Goal: Task Accomplishment & Management: Manage account settings

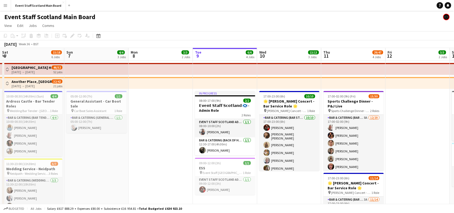
scroll to position [0, 128]
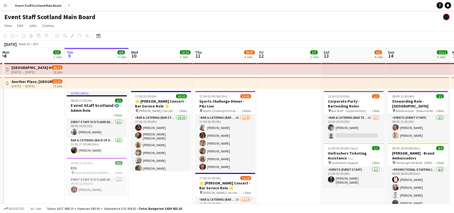
drag, startPoint x: 34, startPoint y: 107, endPoint x: 234, endPoint y: 111, distance: 199.5
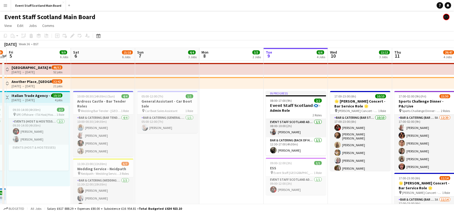
click at [7, 96] on app-icon "Toggle View" at bounding box center [7, 98] width 4 height 4
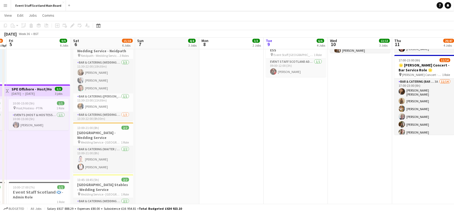
scroll to position [116, 0]
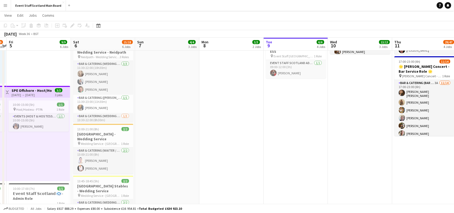
click at [7, 93] on app-icon "Toggle View" at bounding box center [7, 92] width 4 height 4
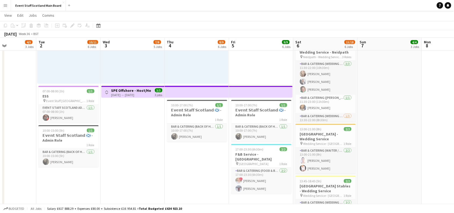
scroll to position [0, 145]
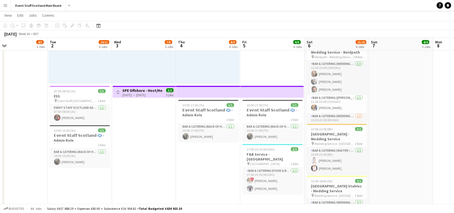
drag, startPoint x: 181, startPoint y: 139, endPoint x: 415, endPoint y: 123, distance: 234.5
click at [415, 123] on app-calendar-viewport "Sat 30 10/11 5 Jobs Sun 31 2/3 2 Jobs Mon 1 4/5 3 Jobs Tue 2 10/11 6 Jobs Wed 3…" at bounding box center [227, 113] width 454 height 416
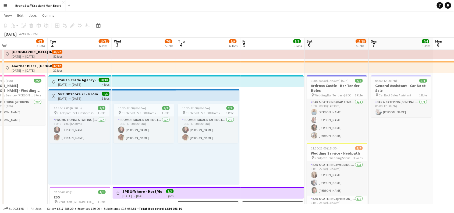
scroll to position [14, 0]
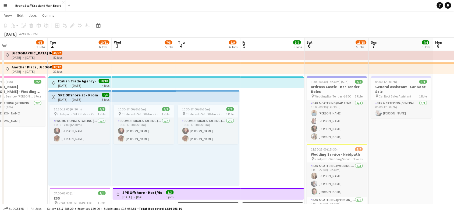
click at [53, 96] on app-icon "Toggle View" at bounding box center [54, 97] width 4 height 4
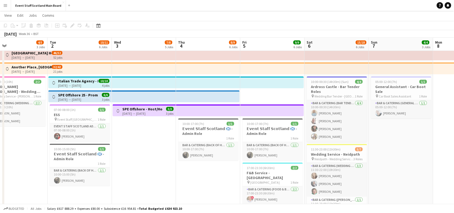
scroll to position [0, 0]
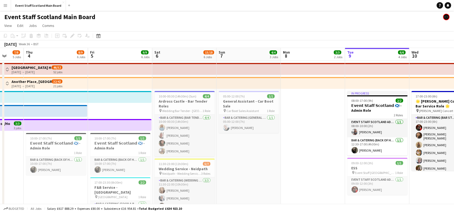
drag, startPoint x: 446, startPoint y: 147, endPoint x: 247, endPoint y: 171, distance: 200.6
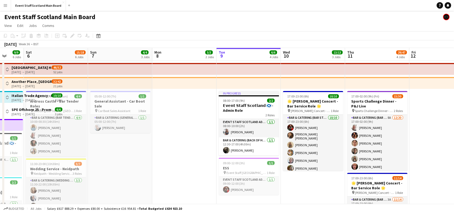
scroll to position [0, 216]
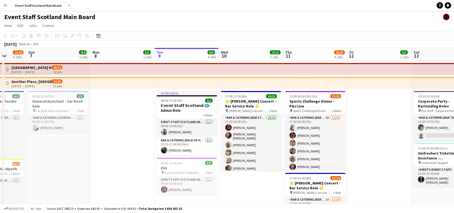
drag, startPoint x: 377, startPoint y: 192, endPoint x: 220, endPoint y: 197, distance: 157.0
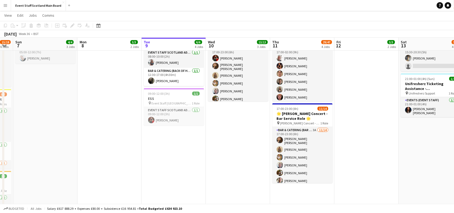
scroll to position [68, 0]
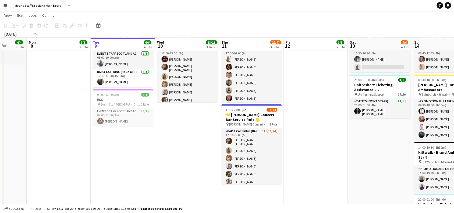
drag, startPoint x: 431, startPoint y: 146, endPoint x: 251, endPoint y: 156, distance: 181.2
click at [251, 156] on app-calendar-viewport "Thu 4 8/9 6 Jobs Fri 5 9/9 6 Jobs Sat 6 15/18 6 Jobs Sun 7 4/4 3 Jobs Mon 8 3/3…" at bounding box center [227, 161] width 454 height 416
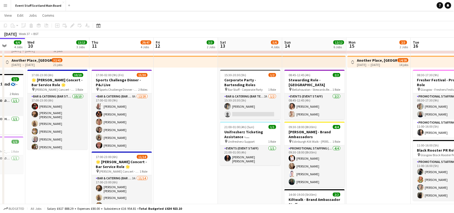
scroll to position [20, 0]
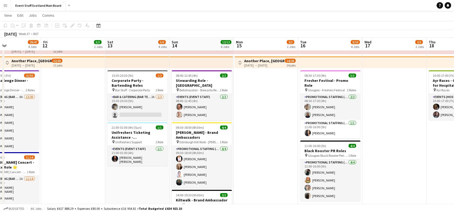
drag, startPoint x: 184, startPoint y: 147, endPoint x: 67, endPoint y: 180, distance: 122.2
click at [67, 180] on app-calendar-viewport "Mon 8 3/3 2 Jobs Tue 9 6/6 4 Jobs Wed 10 13/13 3 Jobs Thu 11 29/47 4 Jobs Fri 1…" at bounding box center [227, 209] width 454 height 416
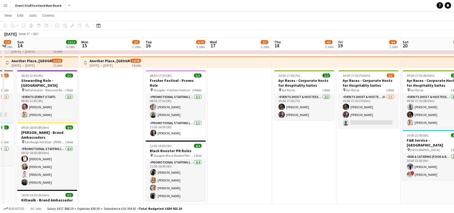
drag, startPoint x: 264, startPoint y: 132, endPoint x: 114, endPoint y: 156, distance: 152.1
click at [114, 156] on app-calendar-viewport "Wed 10 13/13 3 Jobs Thu 11 29/47 4 Jobs Fri 12 3/3 2 Jobs Sat 13 5/6 4 Jobs Sun…" at bounding box center [227, 209] width 454 height 416
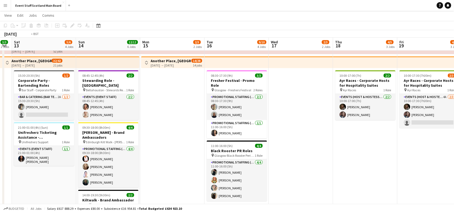
drag, startPoint x: 254, startPoint y: 127, endPoint x: 108, endPoint y: 144, distance: 147.2
click at [108, 144] on app-calendar-viewport "Wed 10 13/13 3 Jobs Thu 11 29/47 4 Jobs Fri 12 3/3 2 Jobs Sat 13 5/6 4 Jobs Sun…" at bounding box center [227, 209] width 454 height 416
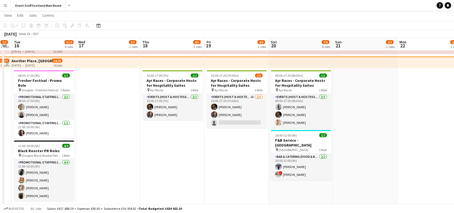
scroll to position [0, 196]
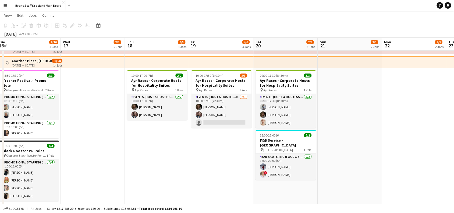
drag, startPoint x: 431, startPoint y: 86, endPoint x: 204, endPoint y: 112, distance: 228.7
click at [204, 112] on app-calendar-viewport "Sat 13 5/6 4 Jobs Sun 14 12/12 6 Jobs Mon 15 2/3 2 Jobs Tue 16 9/10 4 Jobs Wed …" at bounding box center [227, 209] width 454 height 416
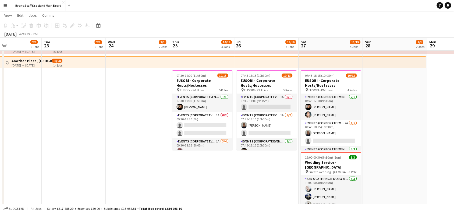
scroll to position [0, 238]
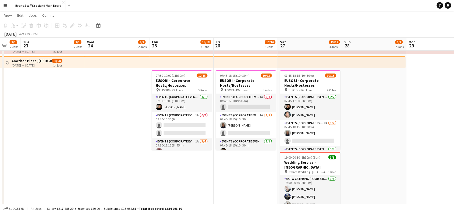
drag, startPoint x: 334, startPoint y: 114, endPoint x: 133, endPoint y: 106, distance: 201.2
click at [133, 106] on app-calendar-viewport "Fri 19 4/6 3 Jobs Sat 20 7/8 4 Jobs Sun 21 2/3 2 Jobs Mon 22 2/3 2 Jobs Tue 23 …" at bounding box center [227, 209] width 454 height 416
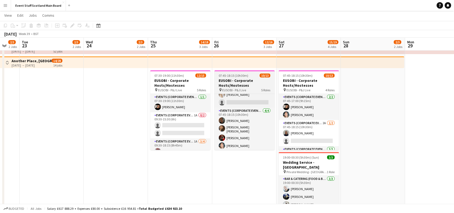
scroll to position [0, 0]
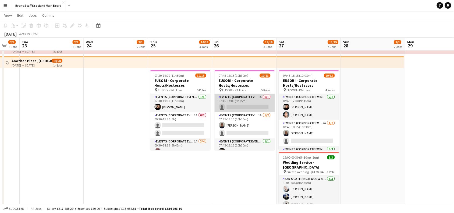
click at [263, 103] on app-card-role "Events (Corporate Event Staff) 1A 0/1 07:45-17:00 (9h15m) single-neutral-actions" at bounding box center [245, 103] width 60 height 18
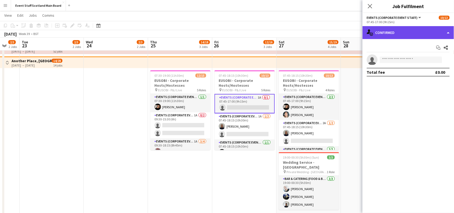
click at [406, 35] on div "single-neutral-actions-check-2 Confirmed" at bounding box center [409, 32] width 92 height 13
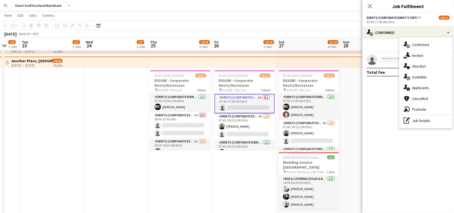
click at [421, 88] on span "Applicants" at bounding box center [421, 87] width 17 height 5
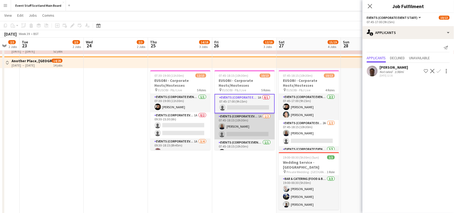
click at [237, 121] on app-card-role "Events (Corporate Event Staff) 1A [DATE] 07:45-18:15 (10h30m) [PERSON_NAME] sin…" at bounding box center [245, 126] width 60 height 26
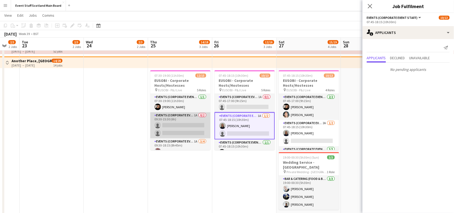
click at [171, 124] on app-card-role "Events (Corporate Event Staff) 1A 0/2 09:30-15:30 (6h) single-neutral-actions s…" at bounding box center [180, 125] width 60 height 26
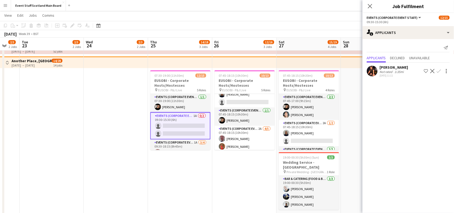
scroll to position [38, 0]
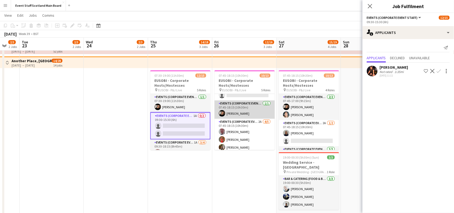
click at [246, 112] on app-card-role "Events (Corporate Event Staff) [DATE] 07:45-18:15 (10h30m) [PERSON_NAME]" at bounding box center [245, 109] width 60 height 18
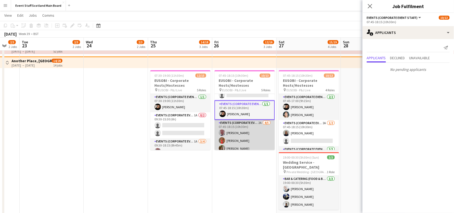
click at [248, 128] on app-card-role "Events (Corporate Event Staff) 2A [DATE] 07:45-18:15 (10h30m) [PERSON_NAME] [PE…" at bounding box center [245, 145] width 60 height 50
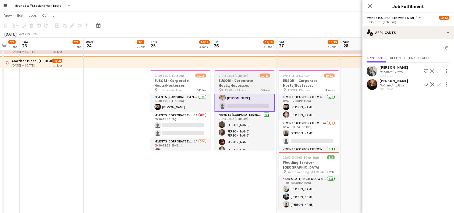
scroll to position [99, 0]
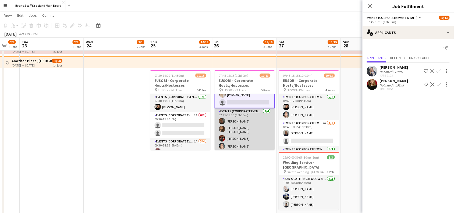
click at [244, 131] on app-card-role "Events (Corporate Event Staff) [DATE] 07:45-18:15 (10h30m) [PERSON_NAME] [PERSO…" at bounding box center [245, 129] width 60 height 43
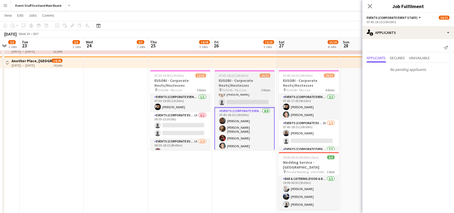
scroll to position [0, 0]
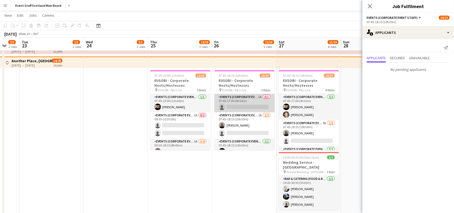
click at [244, 103] on app-card-role "Events (Corporate Event Staff) 1A 0/1 07:45-17:00 (9h15m) single-neutral-actions" at bounding box center [245, 103] width 60 height 18
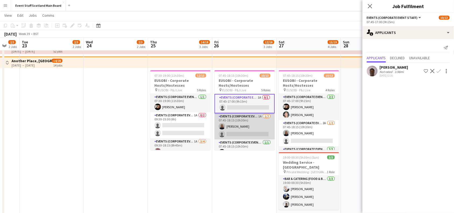
click at [240, 121] on app-card-role "Events (Corporate Event Staff) 1A [DATE] 07:45-18:15 (10h30m) [PERSON_NAME] sin…" at bounding box center [245, 126] width 60 height 26
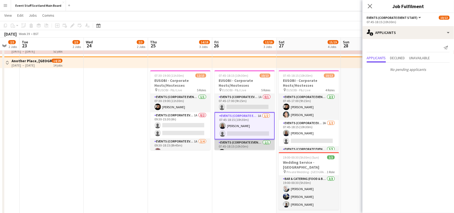
click at [240, 143] on app-card-role "Events (Corporate Event Staff) [DATE] 07:45-18:15 (10h30m) [PERSON_NAME]" at bounding box center [245, 148] width 60 height 18
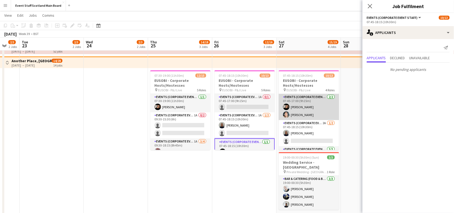
click at [303, 108] on app-card-role "Events (Corporate Event Staff) [DATE] 07:45-17:00 (9h15m) [PERSON_NAME] [PERSON…" at bounding box center [309, 107] width 60 height 26
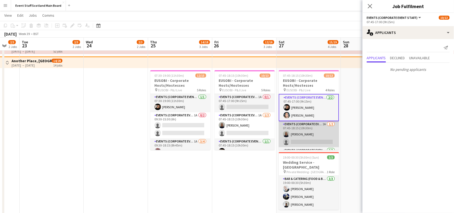
click at [300, 132] on app-card-role "Events (Corporate Event Staff) 2A [DATE] 07:45-18:15 (10h30m) [PERSON_NAME] sin…" at bounding box center [309, 134] width 60 height 26
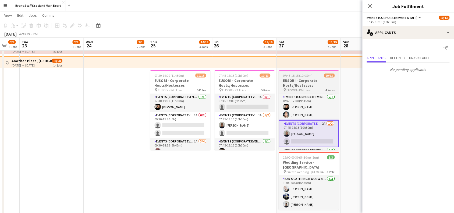
click at [339, 106] on div "Events (Corporate Event Staff) [DATE] 07:45-17:00 (9h15m) [PERSON_NAME] [PERSON…" at bounding box center [309, 122] width 60 height 56
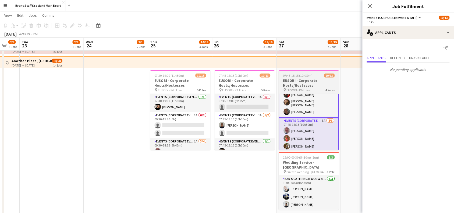
scroll to position [71, 0]
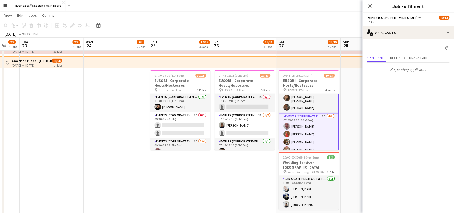
click at [310, 100] on app-card-role "Events (Corporate Event Staff) [DATE] 07:45-18:15 (10h30m) [PERSON_NAME] [PERSO…" at bounding box center [309, 95] width 60 height 36
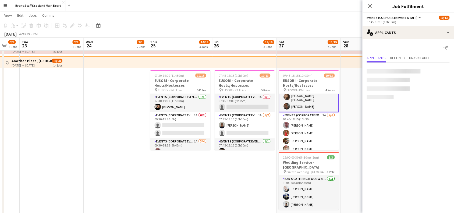
scroll to position [70, 0]
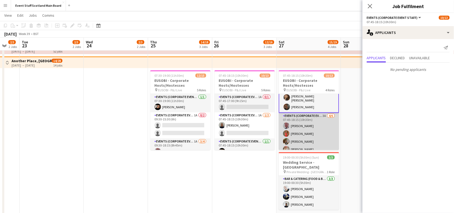
click at [304, 127] on app-card-role "Events (Corporate Event Staff) 3A [DATE] 07:45-18:15 (10h30m) [PERSON_NAME] [PE…" at bounding box center [309, 141] width 60 height 57
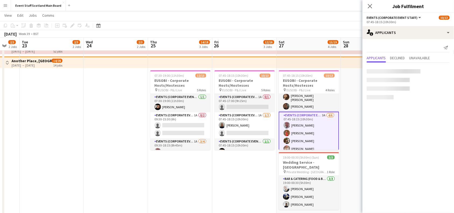
scroll to position [69, 0]
click at [370, 5] on icon "Close pop-in" at bounding box center [370, 5] width 5 height 5
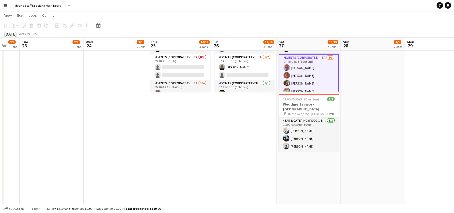
scroll to position [0, 0]
